Goal: Feedback & Contribution: Contribute content

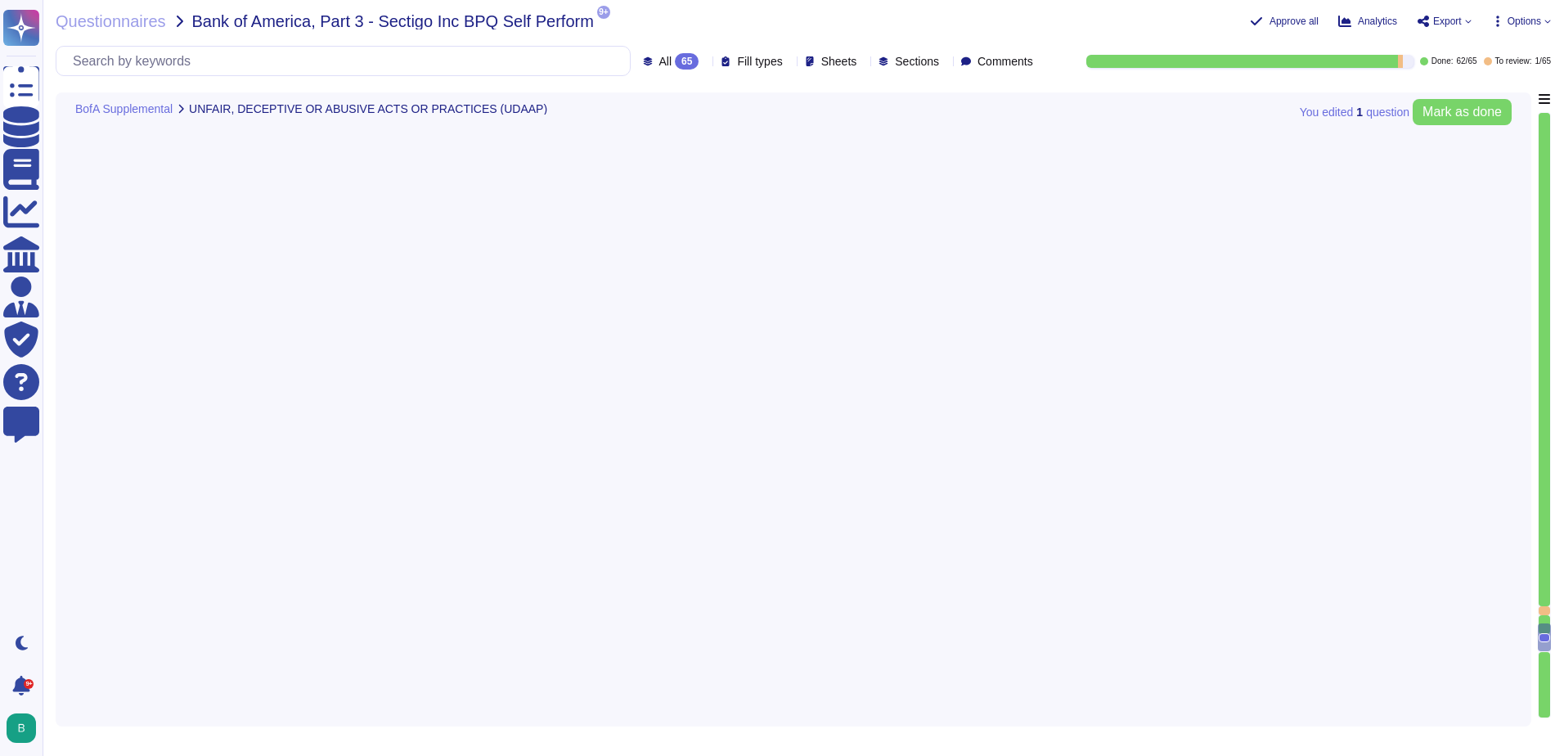
type textarea "Yes, we have a compliance program and a set of documented policies and procedur…"
type textarea "In our business, escheatment is almost, if not completely, limited to checks th…"
type textarea "Yes, we do have but it is not for external sharing."
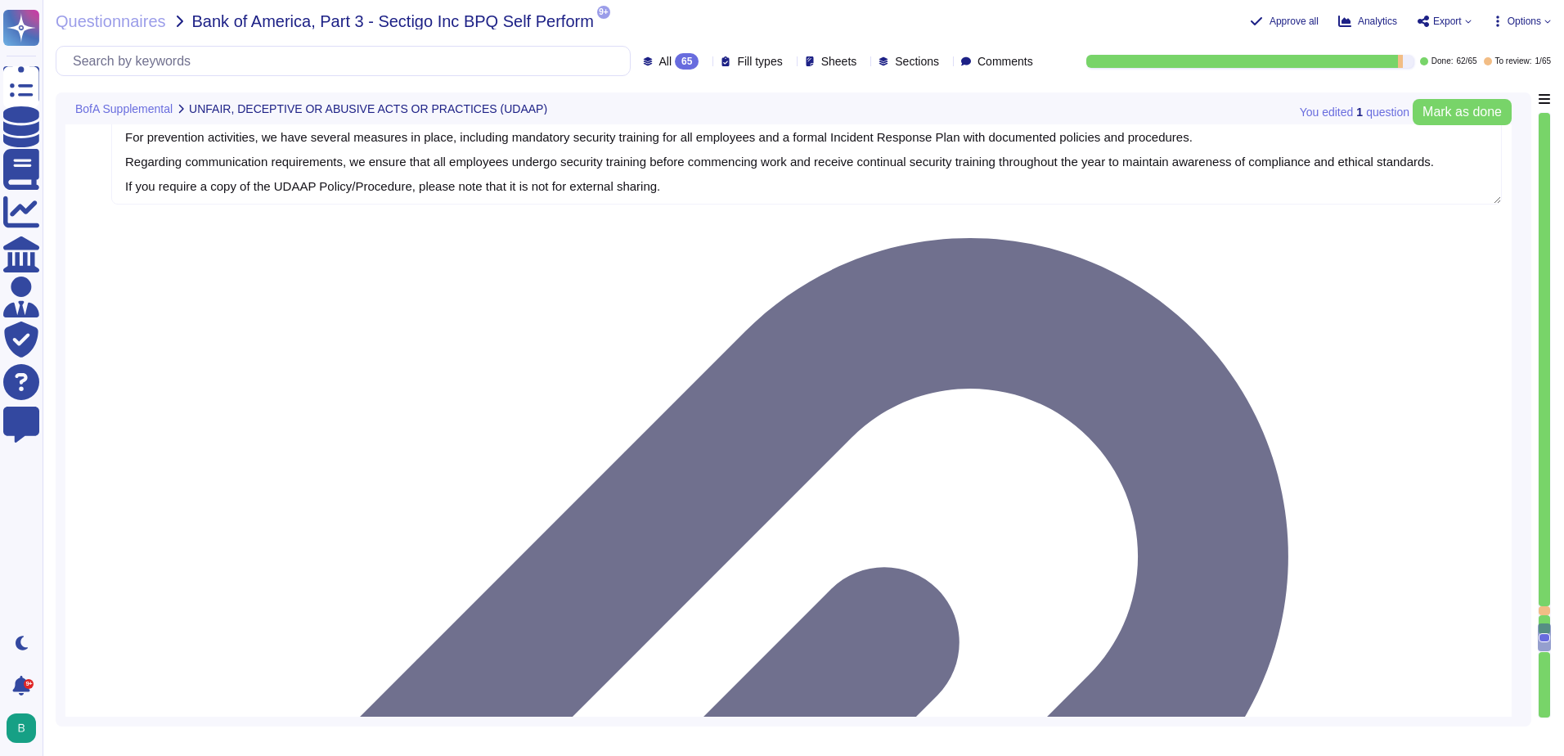
type textarea "In our business, escheatment is almost, if not completely, limited to checks th…"
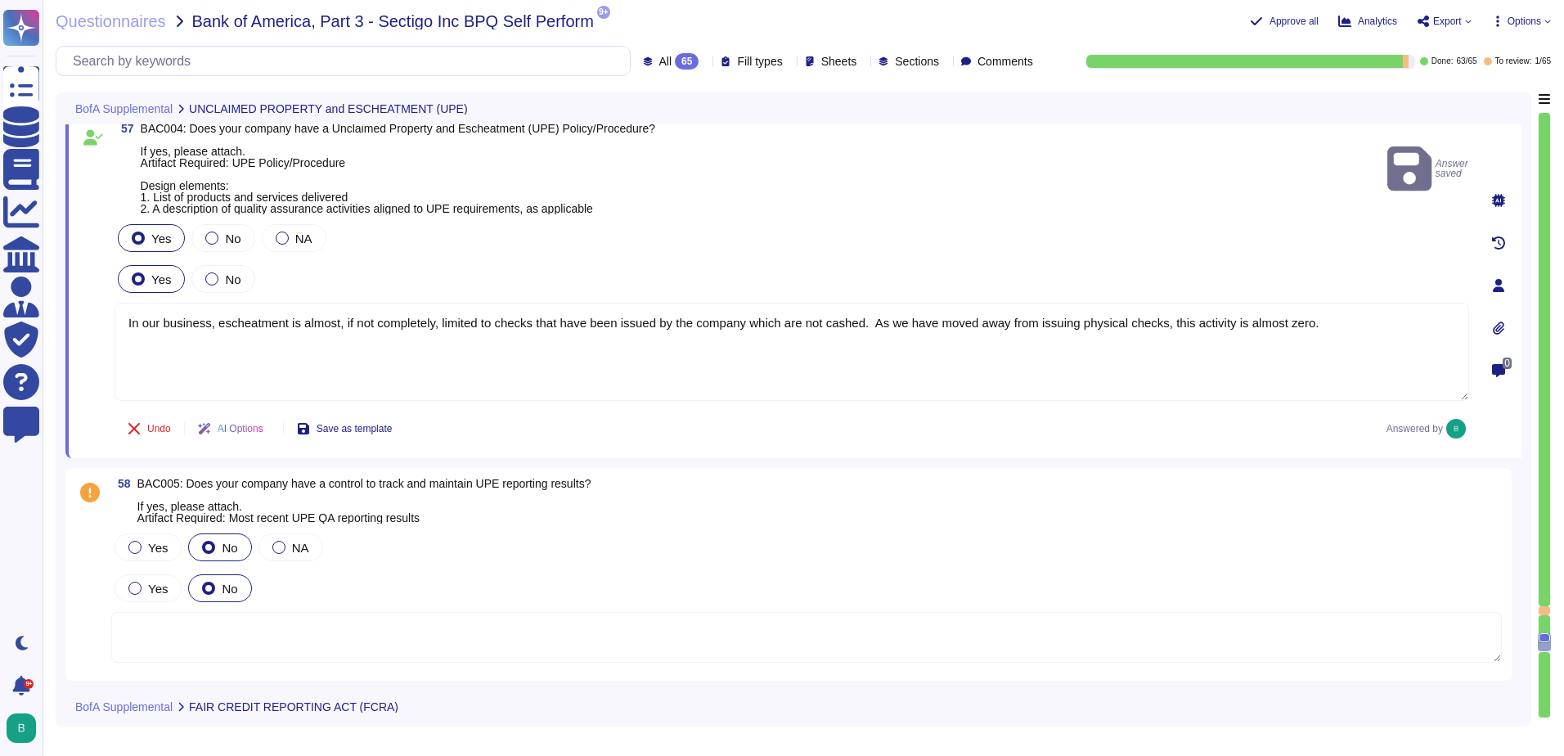
type textarea "Yes, we do have but it is not for external sharing."
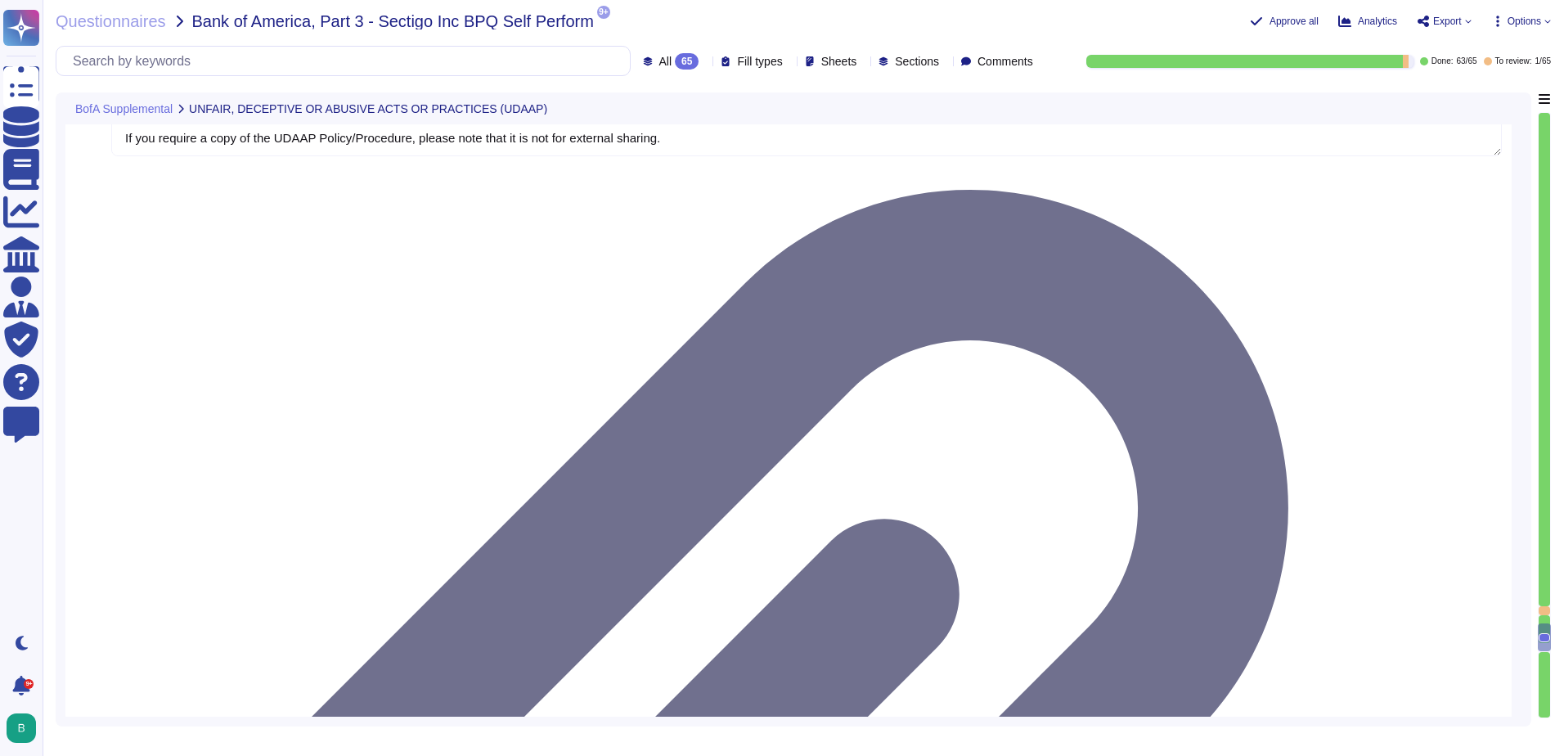
type textarea "Yes, we have a compliance program and a set of documented policies and procedur…"
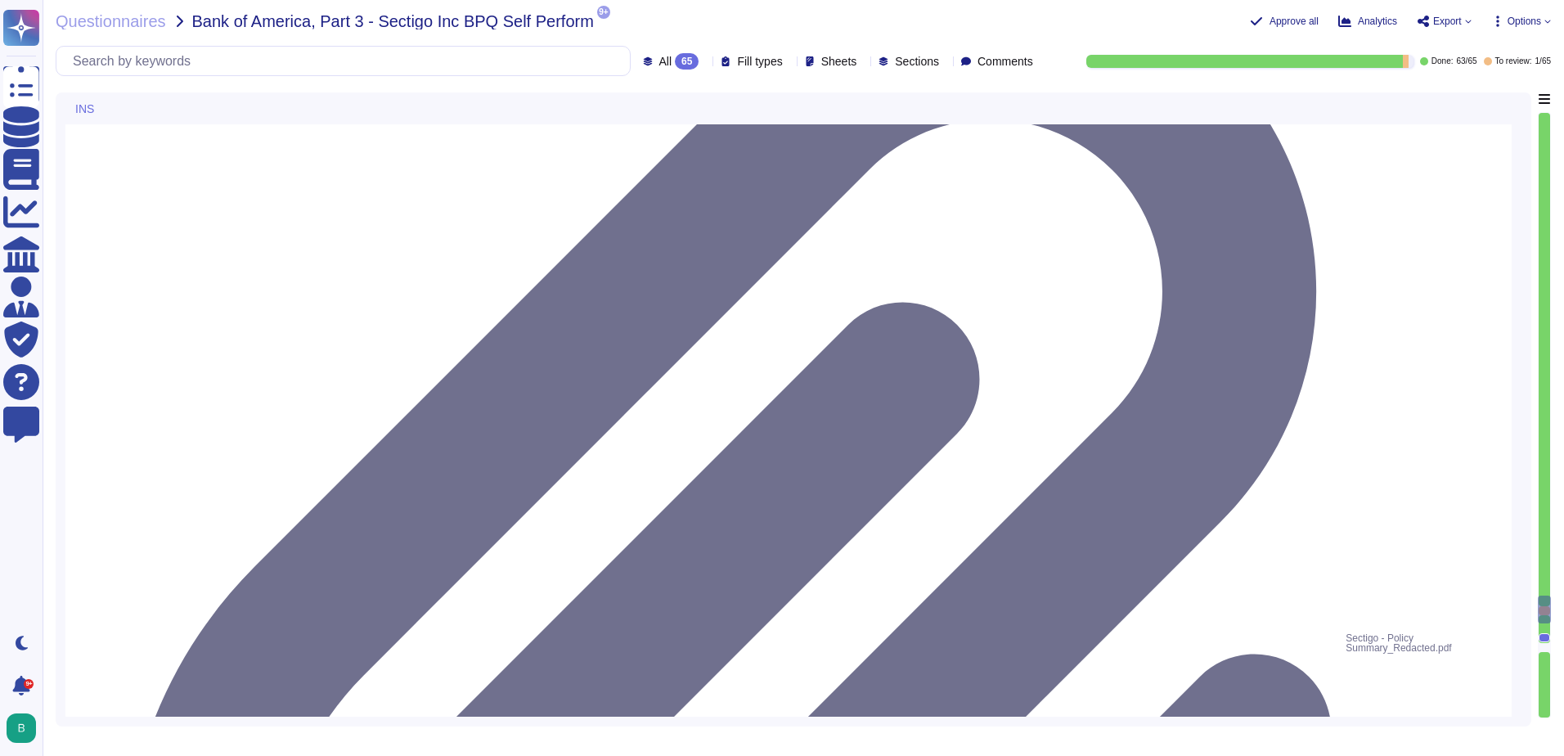
type textarea "See attached policy digest. We have recently increased limits on some policies …"
type textarea "Additional insured only upon request"
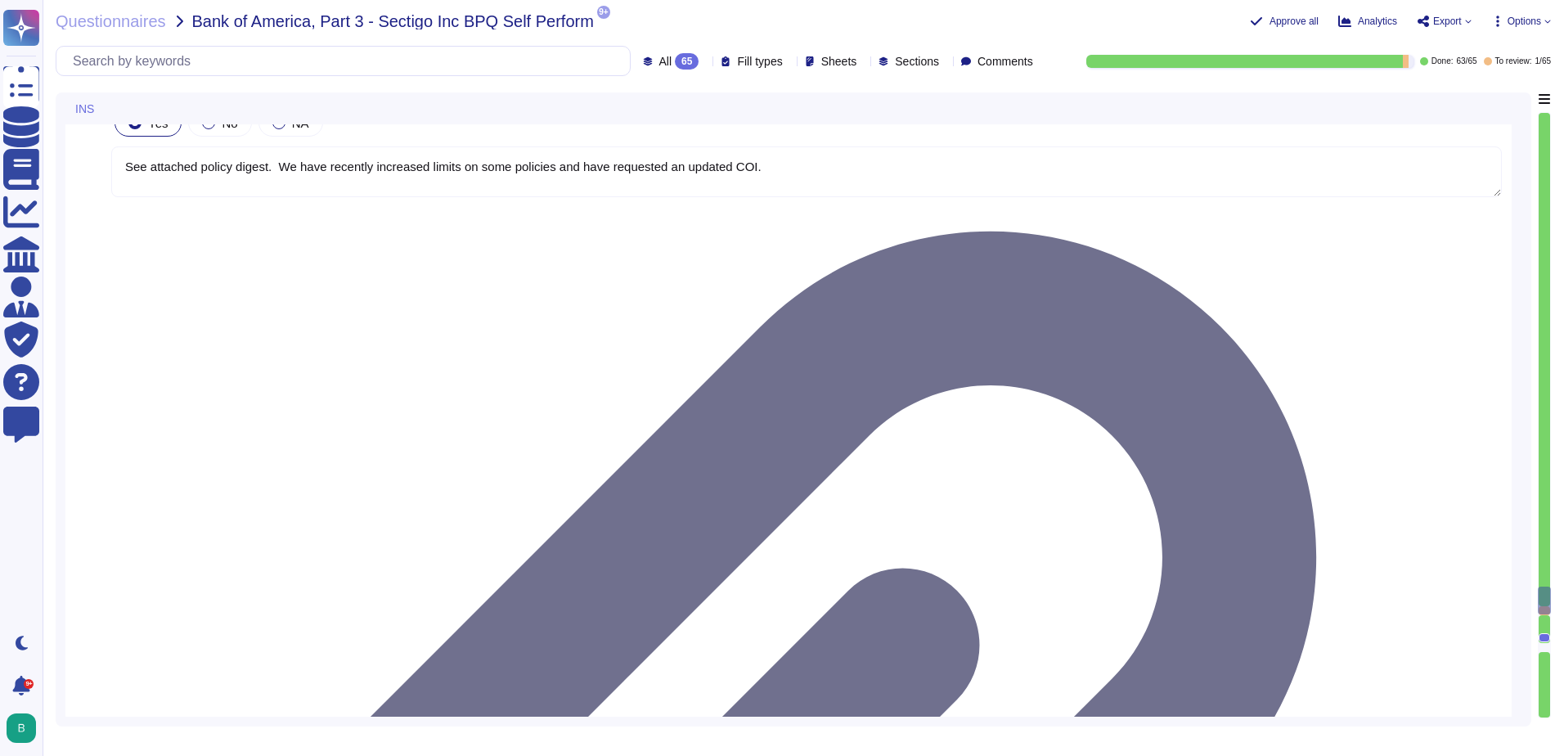
scroll to position [15705, 0]
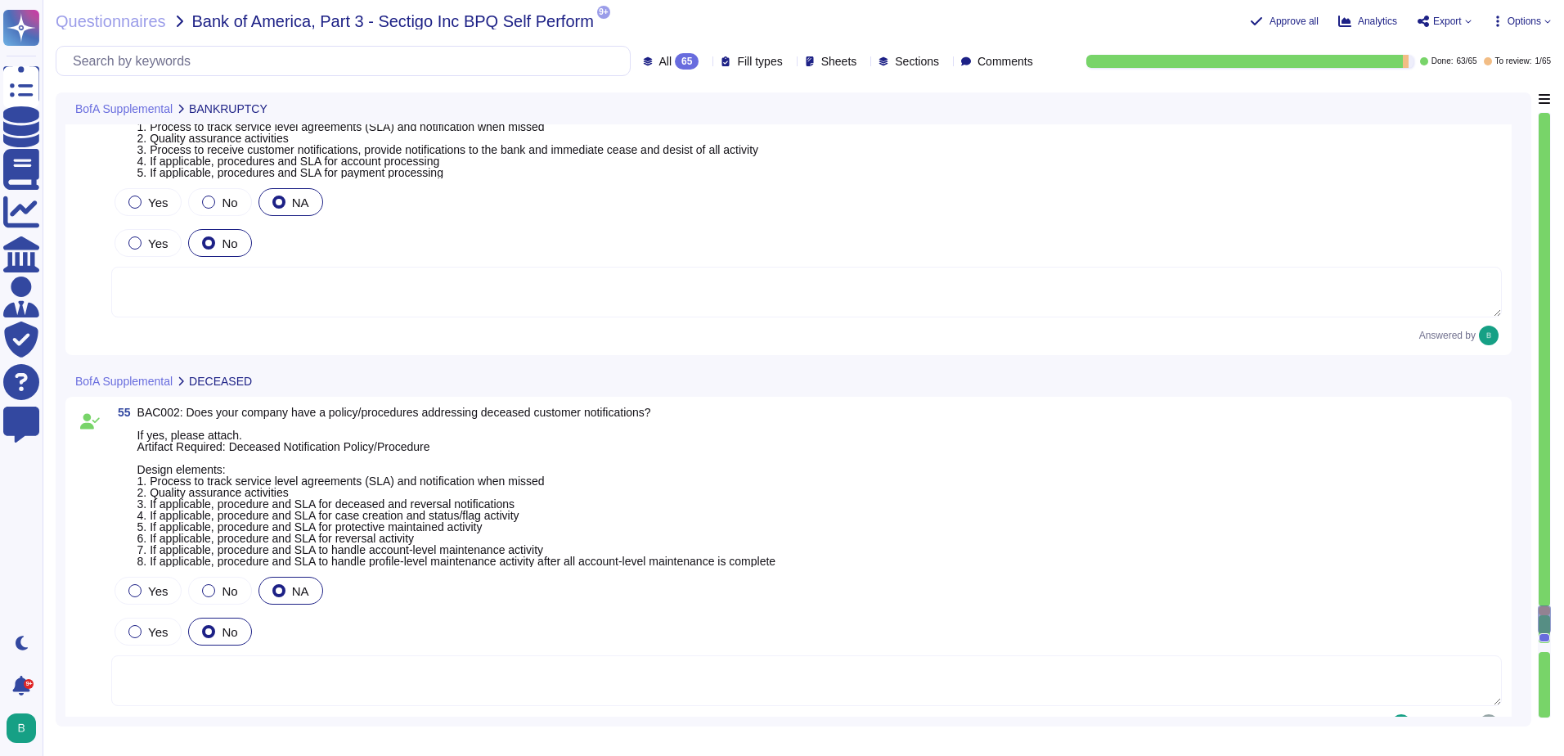
type textarea "Yes, we have a compliance program and a set of documented policies and procedur…"
type textarea "In our business, escheatment is almost, if not completely, limited to checks th…"
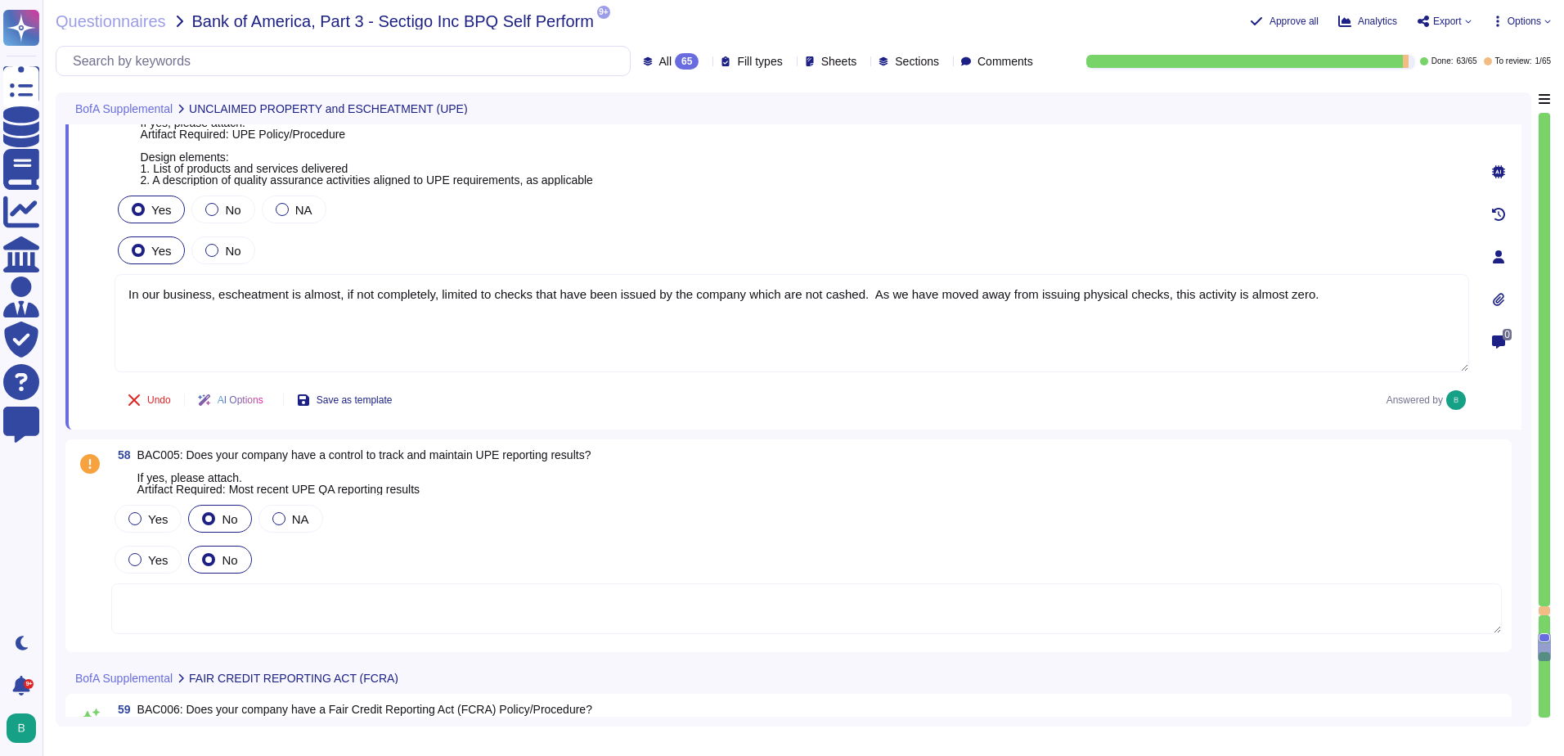
type textarea "Yes, we do have but it is not for external sharing."
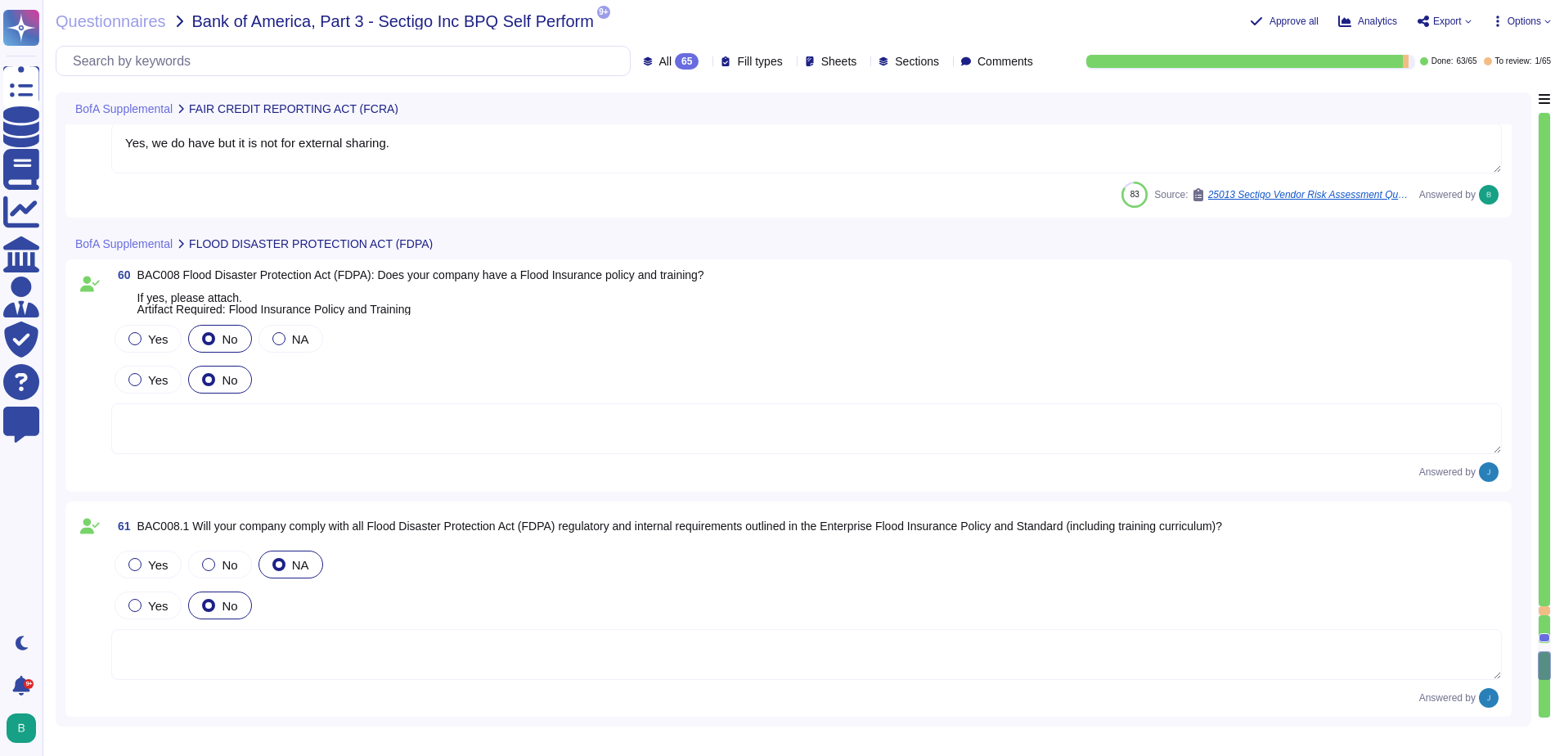
scroll to position [18231, 0]
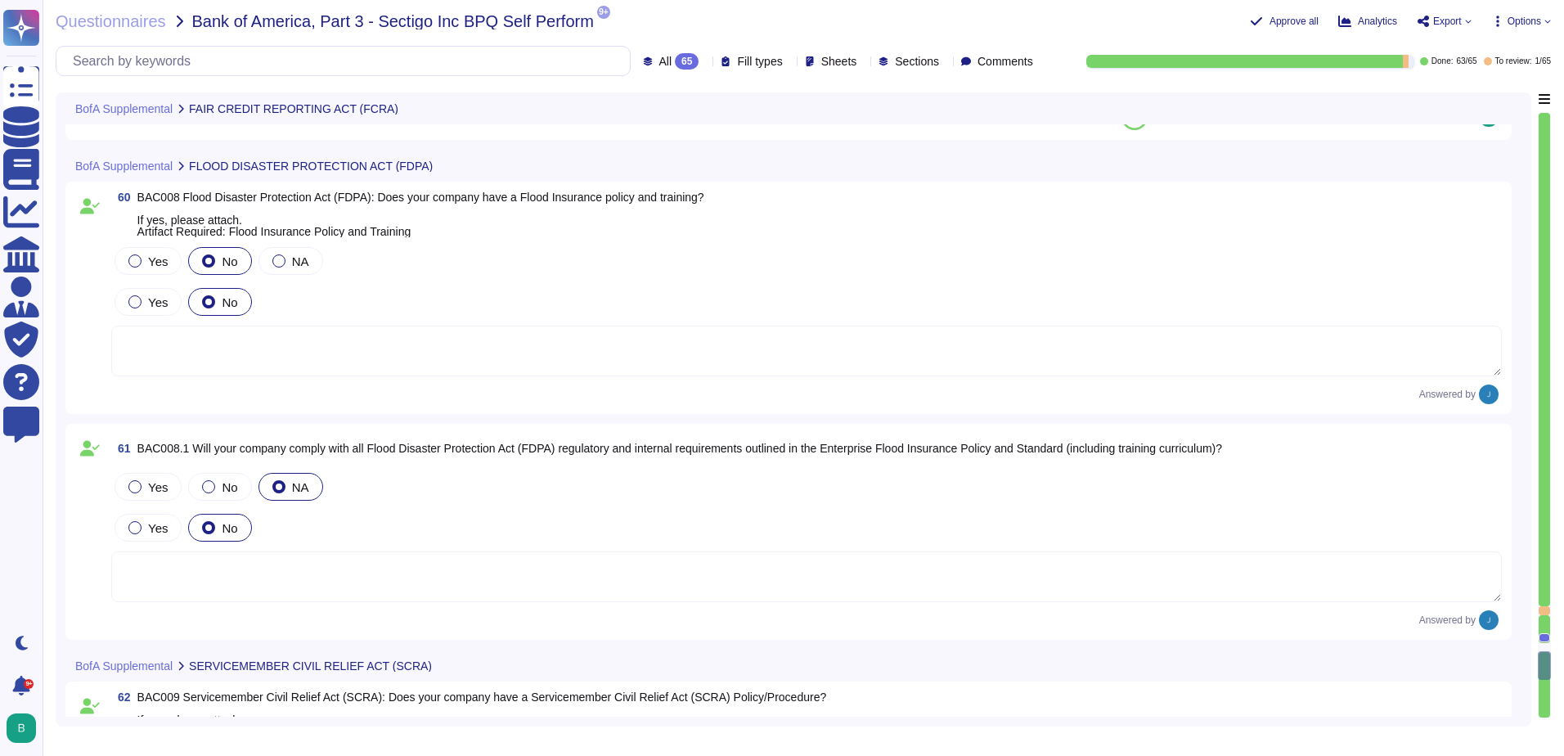
type textarea "Yes, we do have but it is not for external sharing."
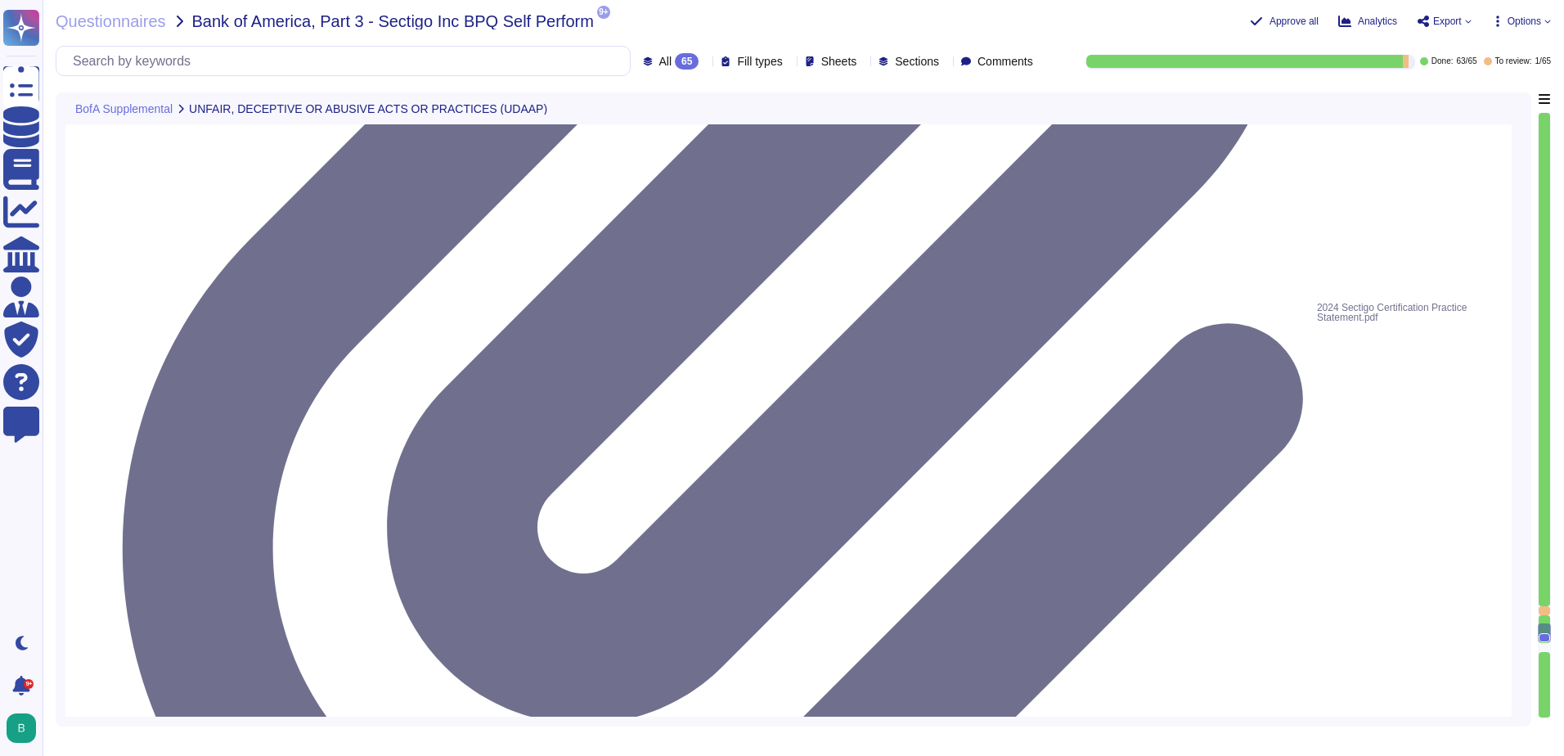
type textarea "Yes, we have a compliance program and a set of documented policies and procedur…"
type textarea "In our business, escheatment is almost, if not completely, limited to checks th…"
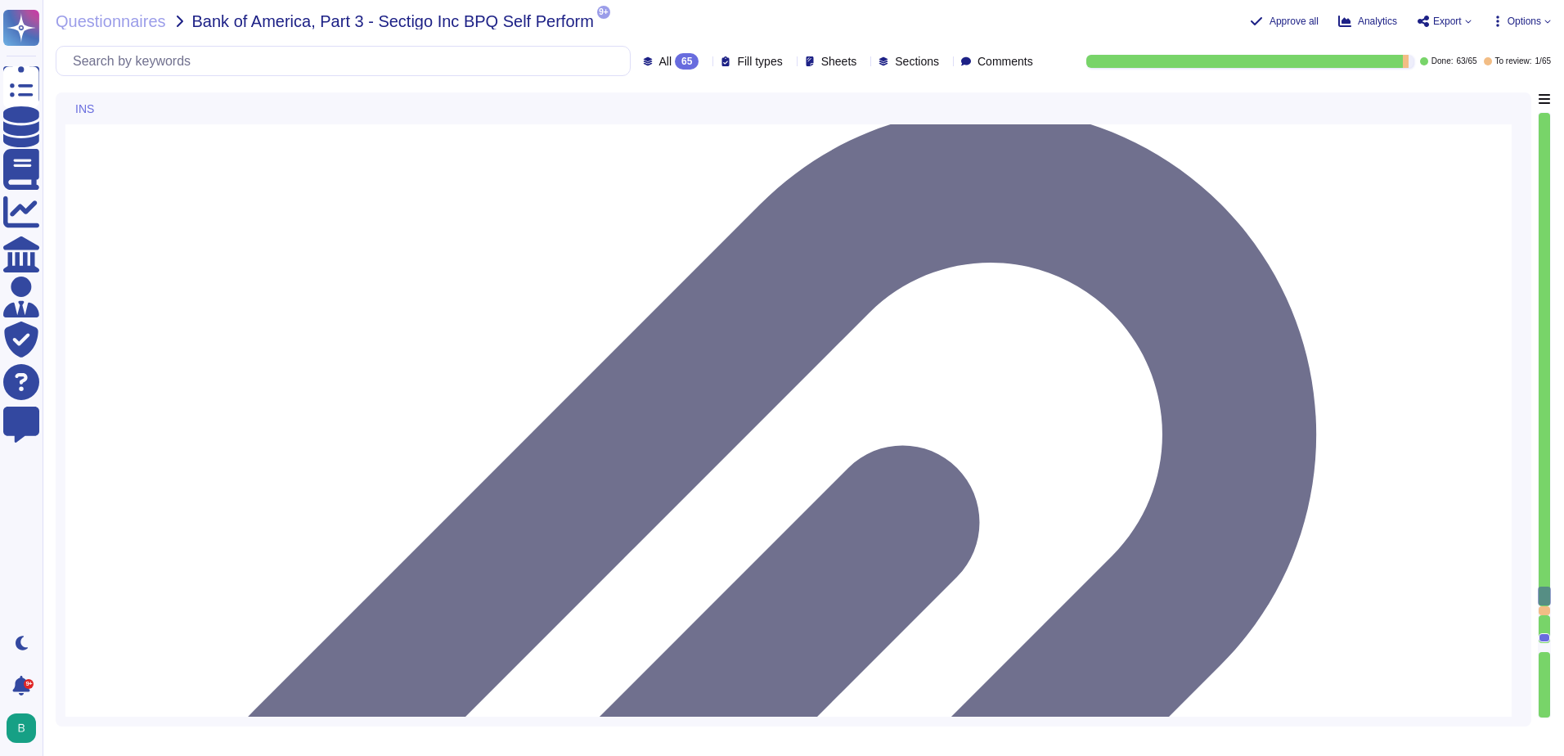
type textarea "See attached policy digest. We have recently increased limits on some policies …"
type textarea "Additional insured only upon request"
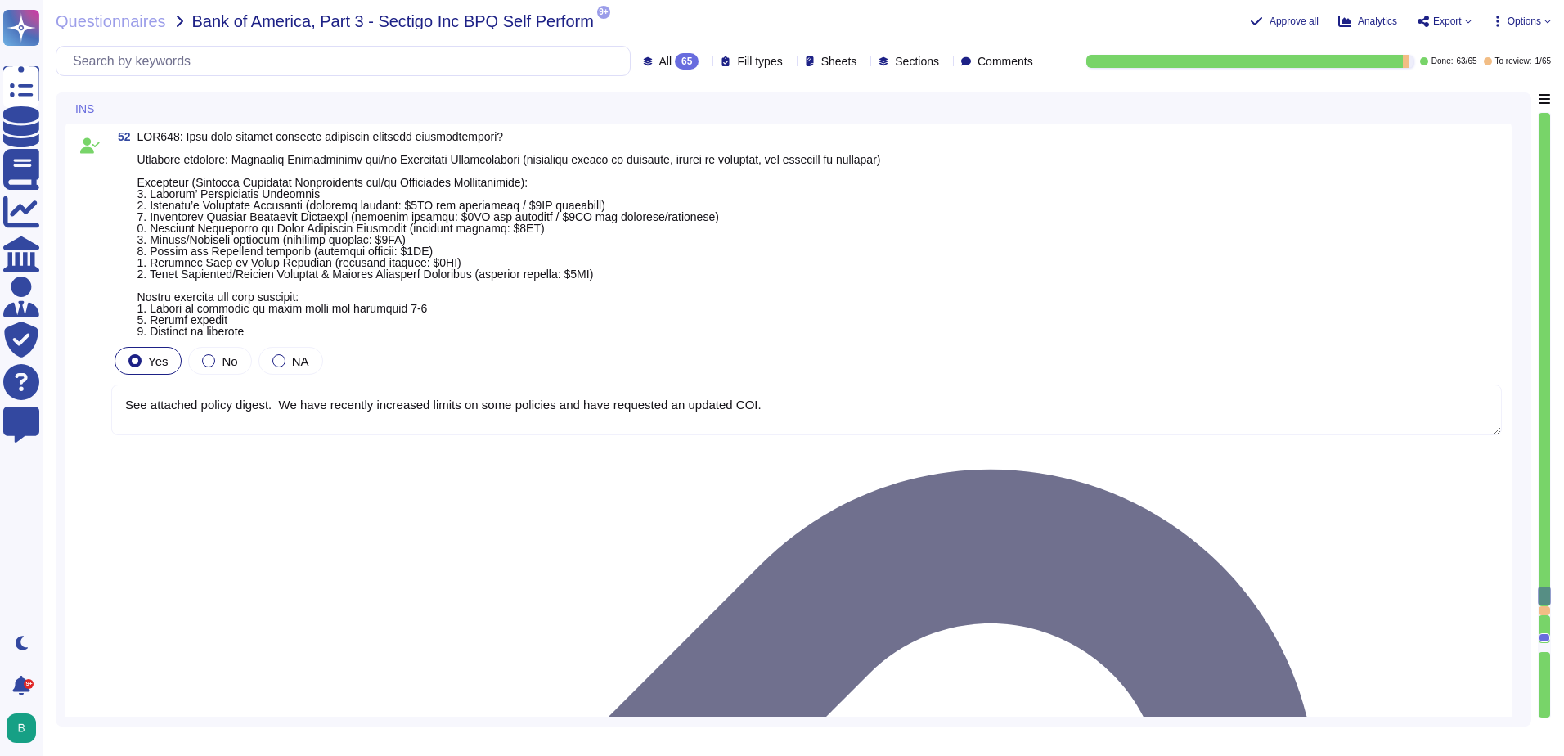
scroll to position [15447, 0]
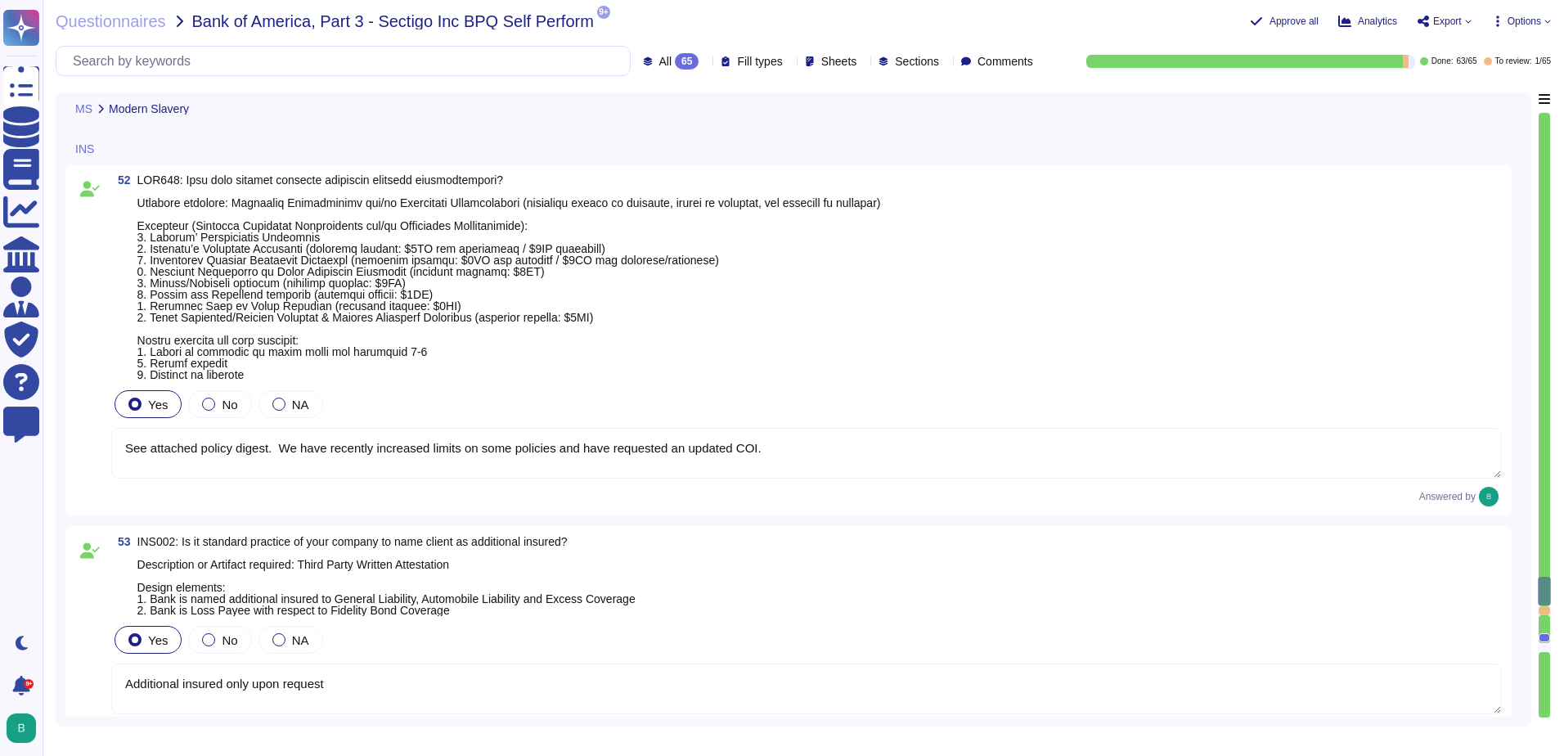
drag, startPoint x: 728, startPoint y: 460, endPoint x: 197, endPoint y: 466, distance: 531.1
click at [197, 466] on textarea "See attached policy digest. We have recently increased limits on some policies …" at bounding box center [806, 453] width 1391 height 51
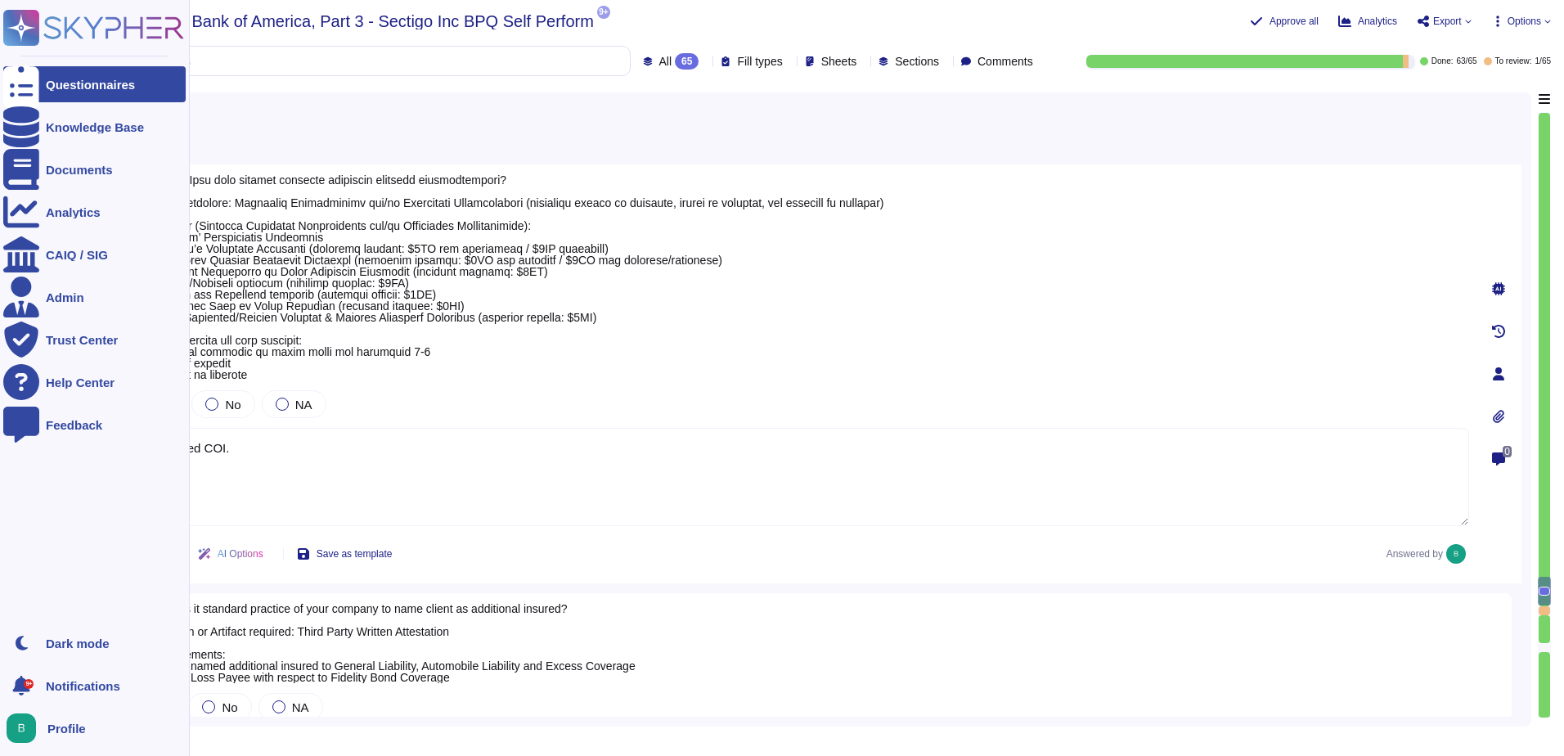
type textarea "See attached COI."
click at [44, 167] on div "Documents" at bounding box center [94, 169] width 182 height 36
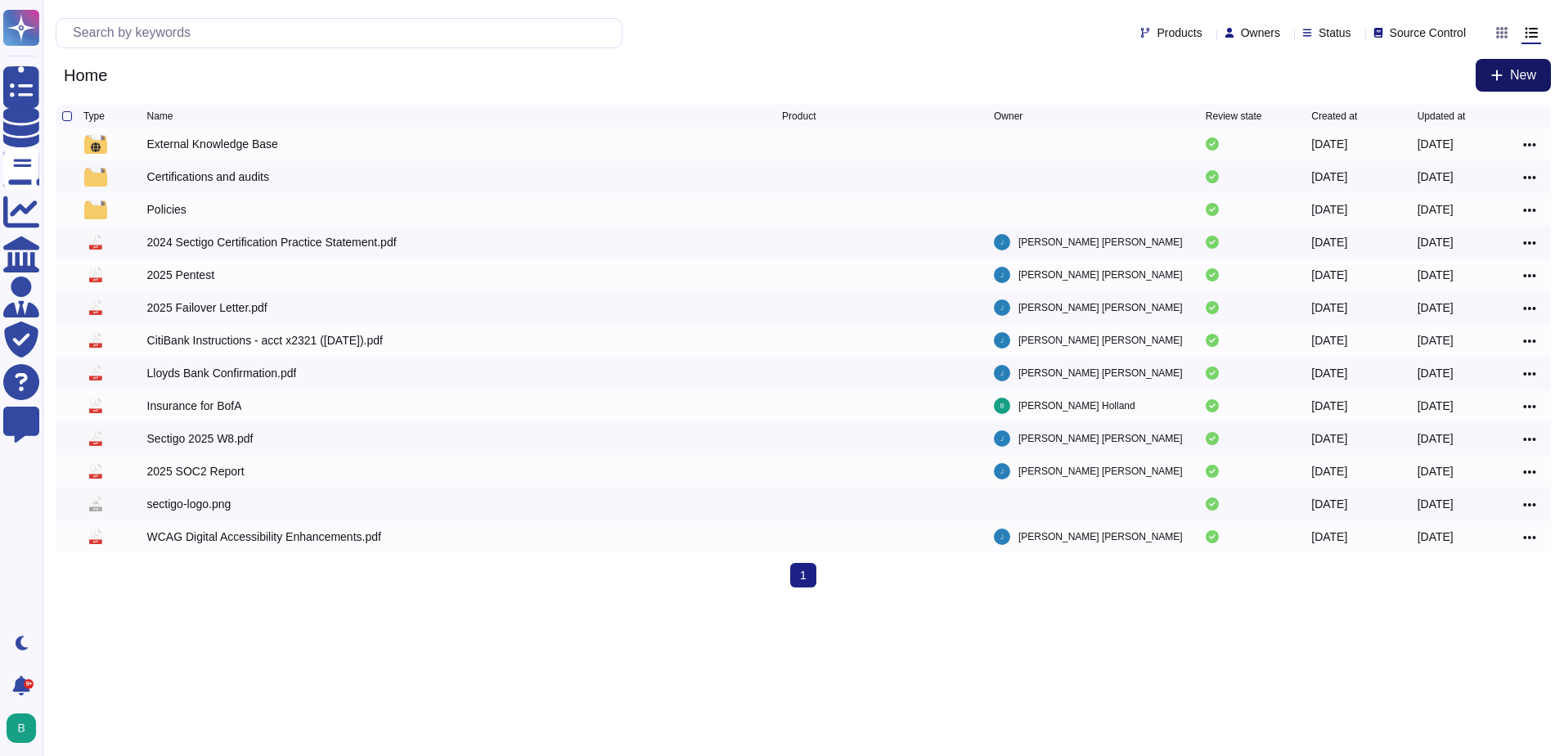
click at [1500, 71] on icon at bounding box center [1497, 75] width 13 height 13
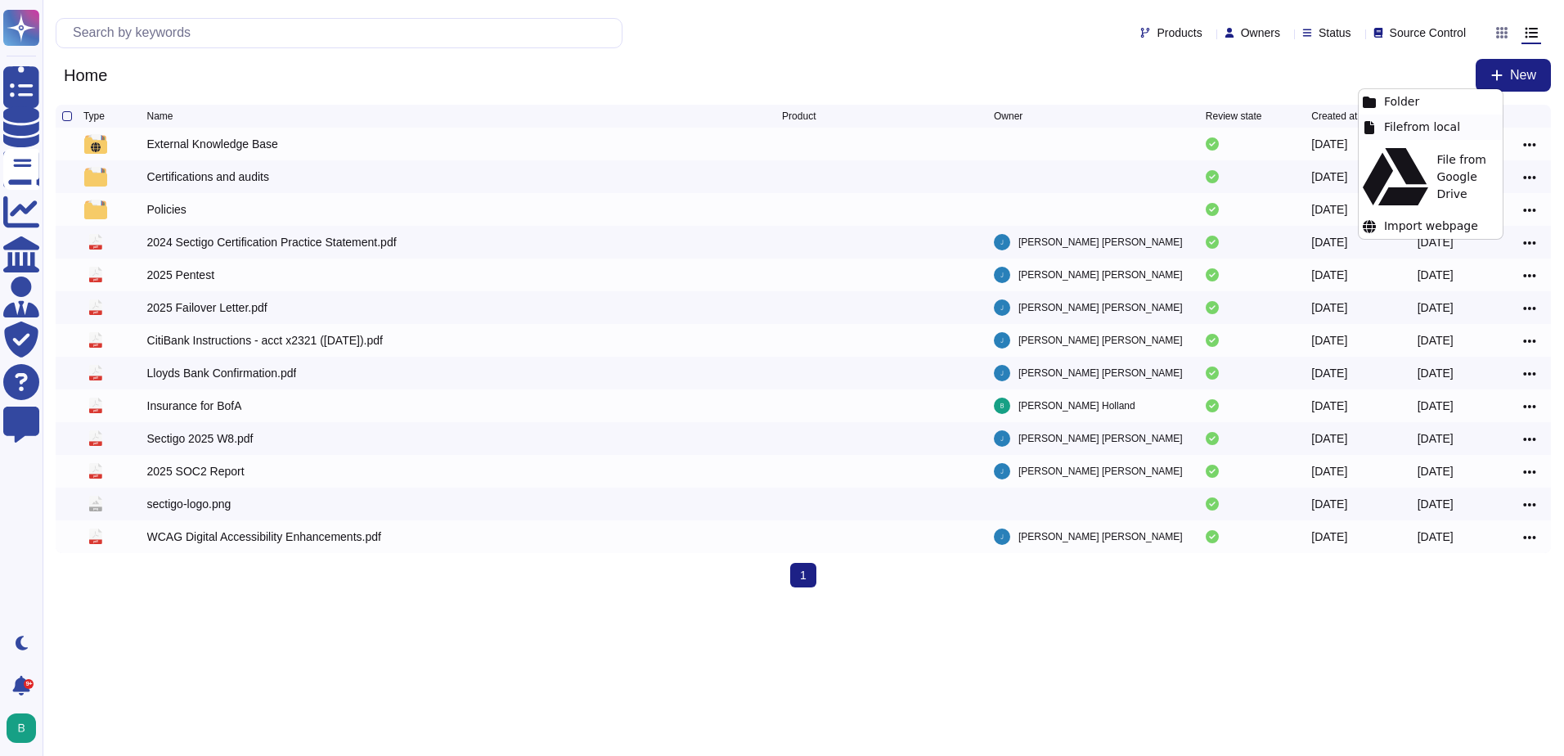
click at [1420, 128] on div "File from local" at bounding box center [1431, 127] width 144 height 25
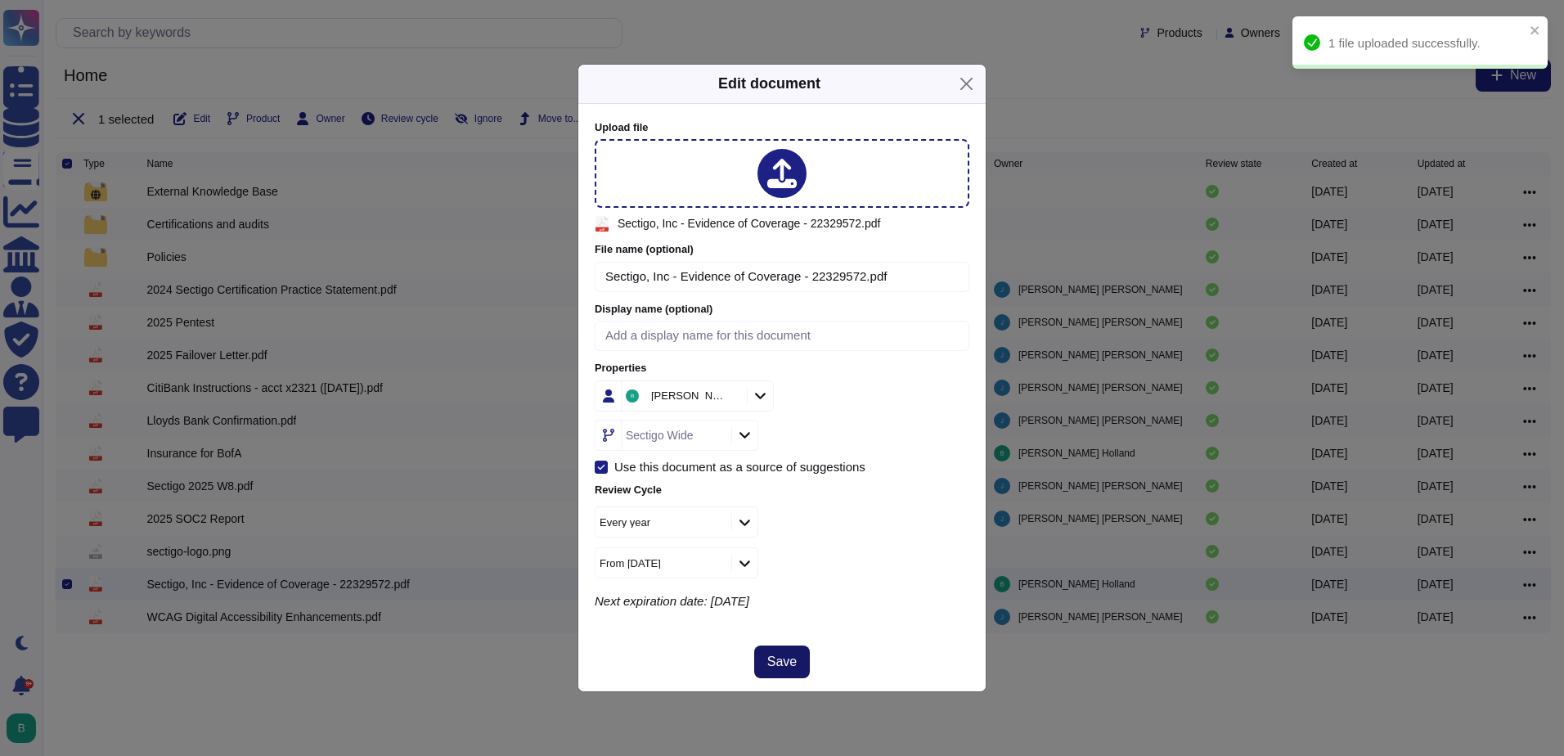
click at [792, 673] on button "Save" at bounding box center [782, 662] width 56 height 33
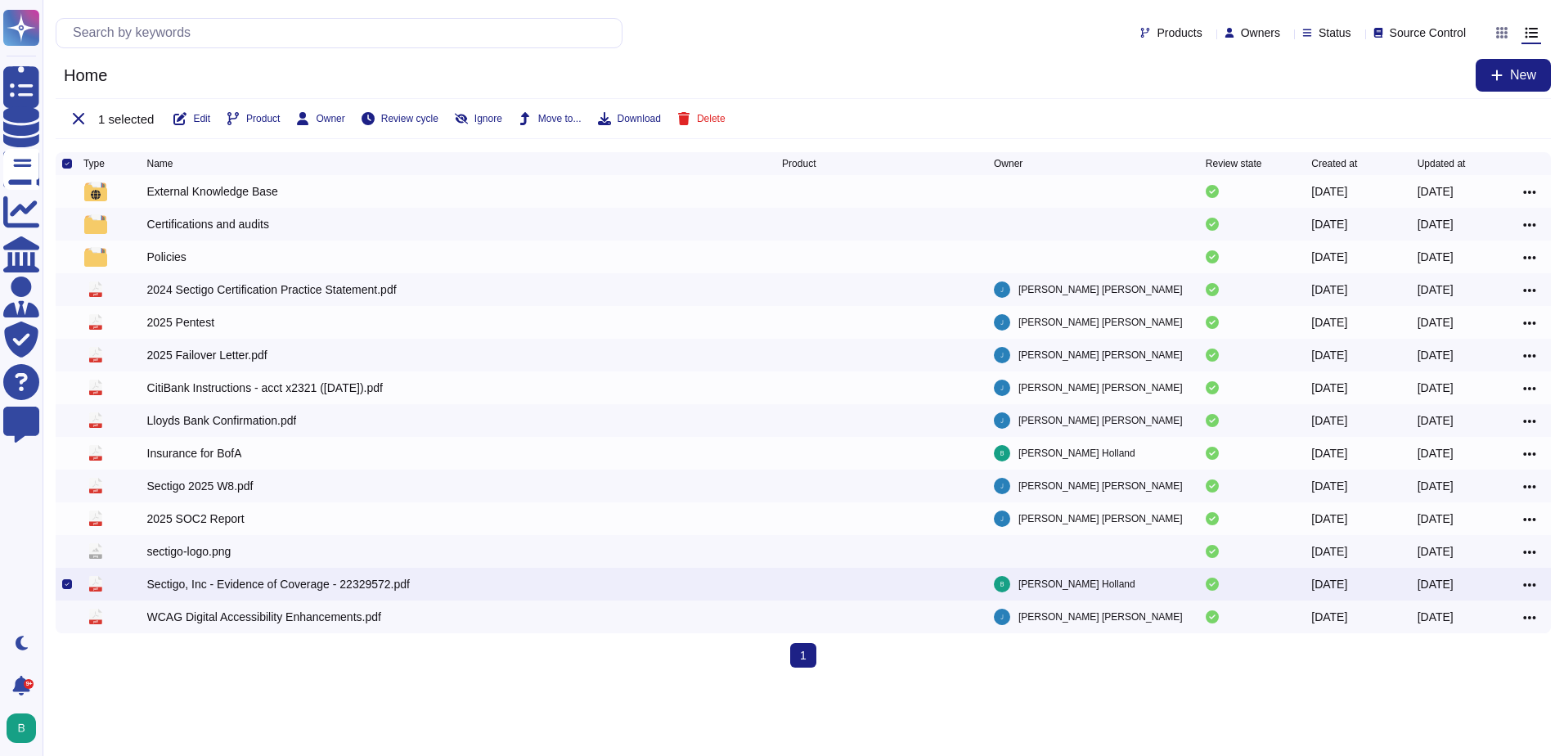
click at [1061, 94] on div "Products Owners Status Source Control Home New 1 selected Edit Product Owner Re…" at bounding box center [804, 76] width 1522 height 152
